Goal: Check status: Check status

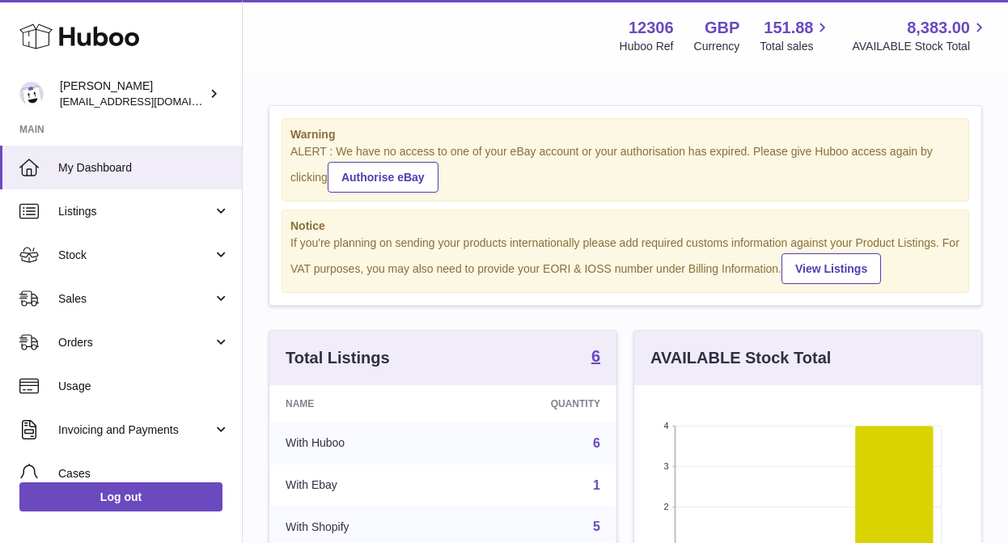
scroll to position [252, 347]
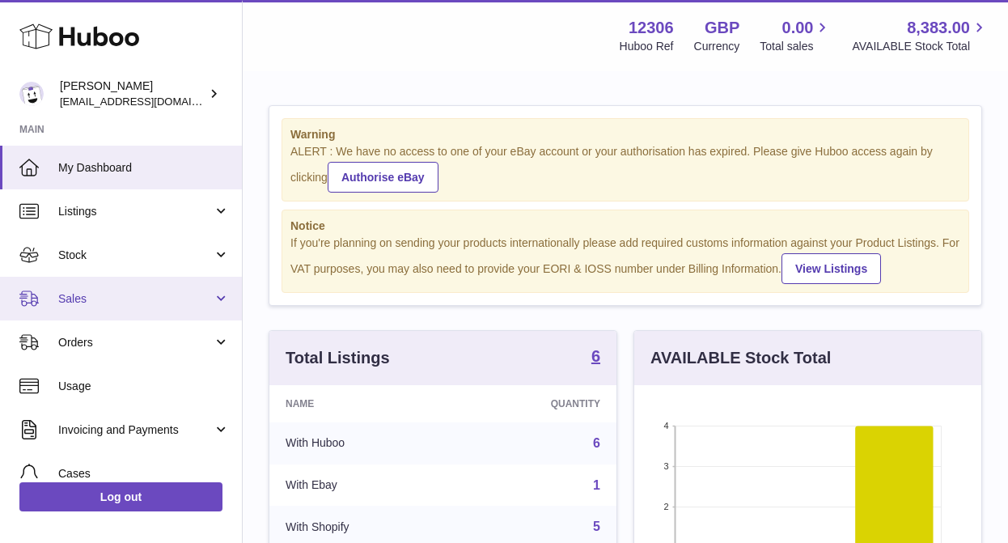
click at [80, 305] on span "Sales" at bounding box center [135, 298] width 155 height 15
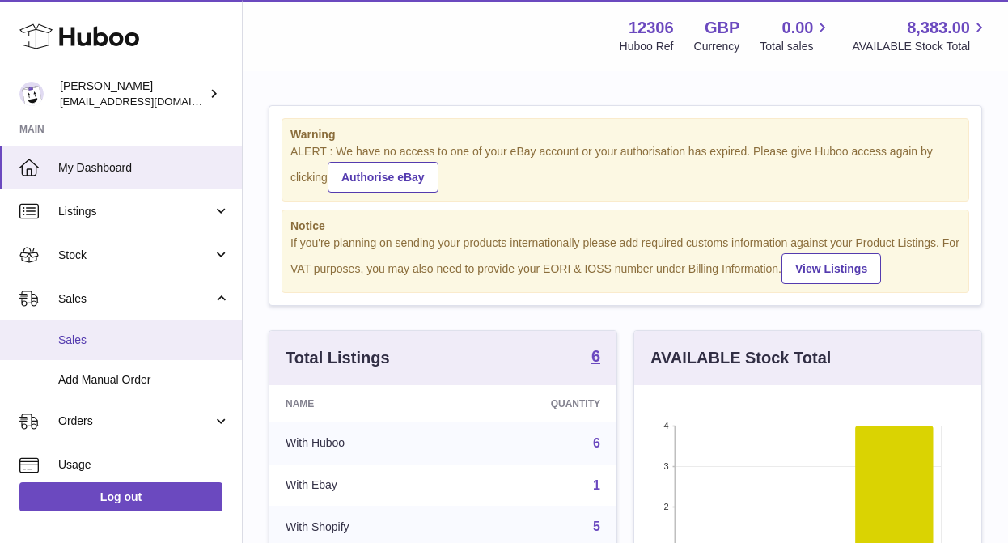
click at [80, 340] on span "Sales" at bounding box center [144, 340] width 172 height 15
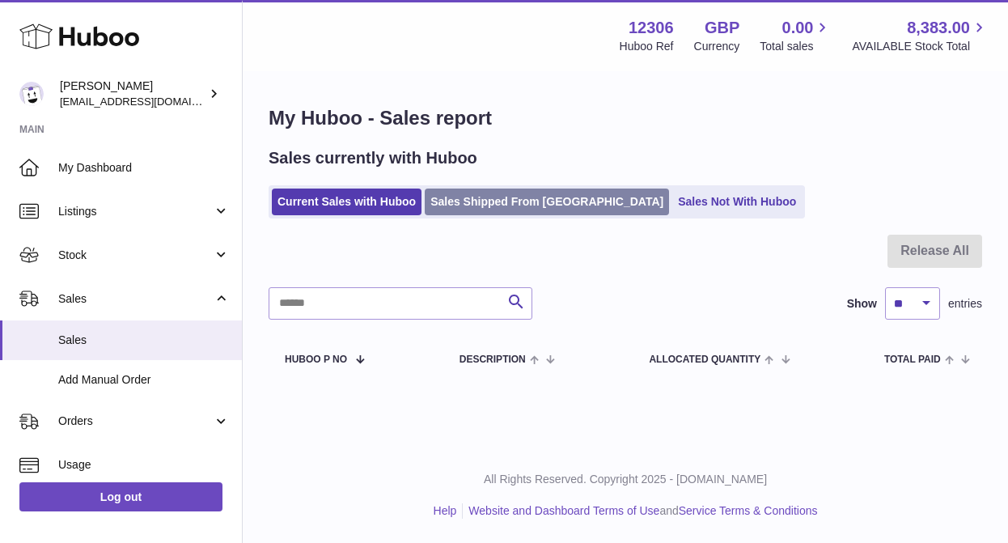
click at [474, 198] on link "Sales Shipped From [GEOGRAPHIC_DATA]" at bounding box center [547, 202] width 244 height 27
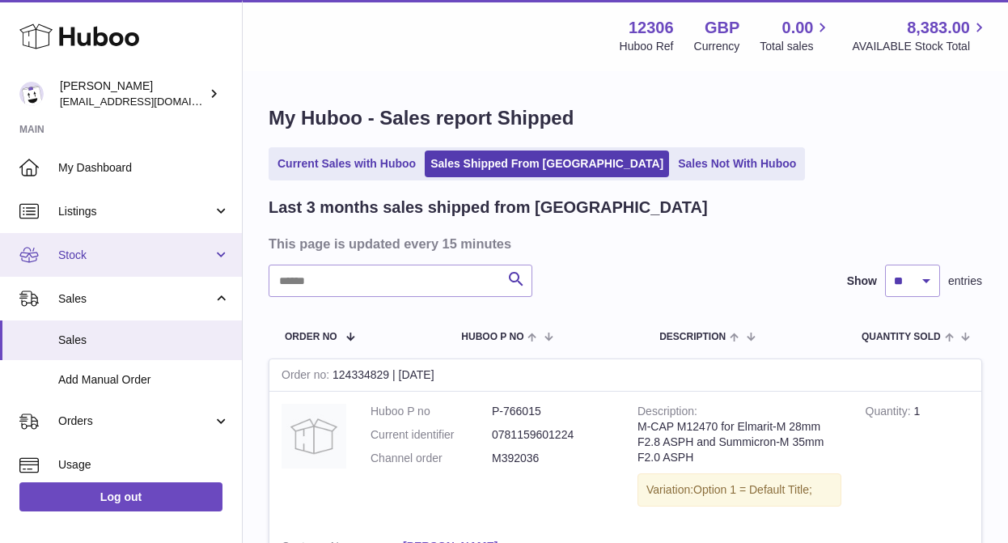
click at [116, 248] on span "Stock" at bounding box center [135, 255] width 155 height 15
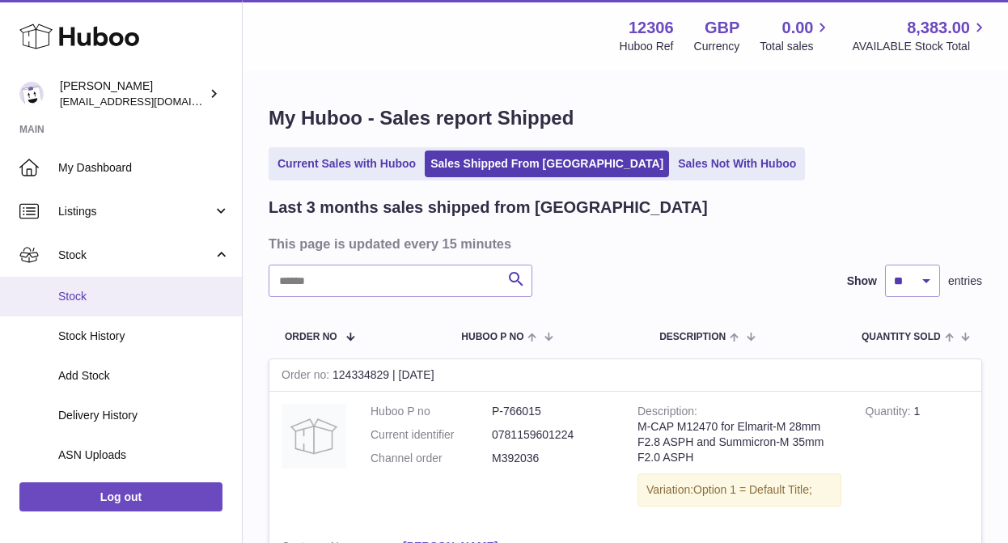
click at [94, 297] on span "Stock" at bounding box center [144, 296] width 172 height 15
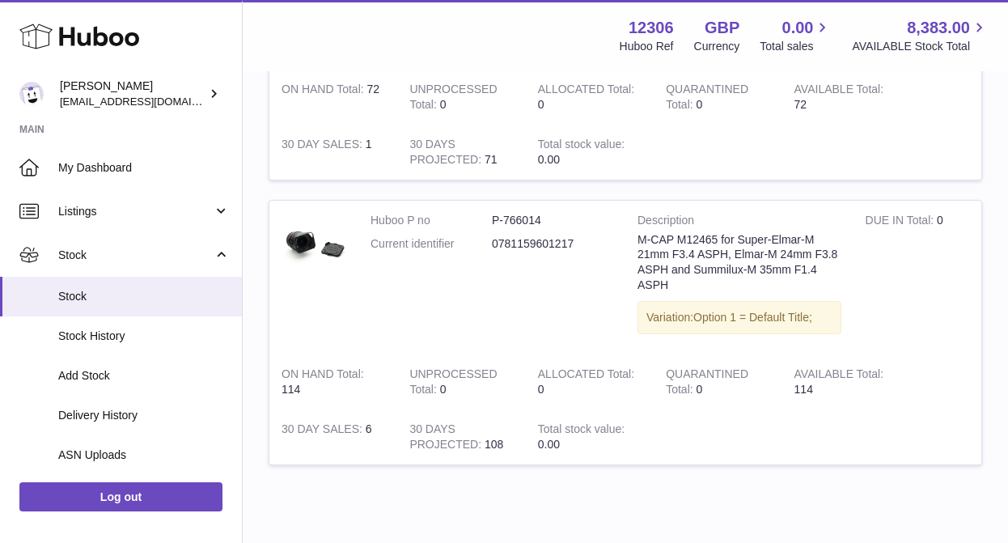
scroll to position [1333, 0]
